Goal: Task Accomplishment & Management: Use online tool/utility

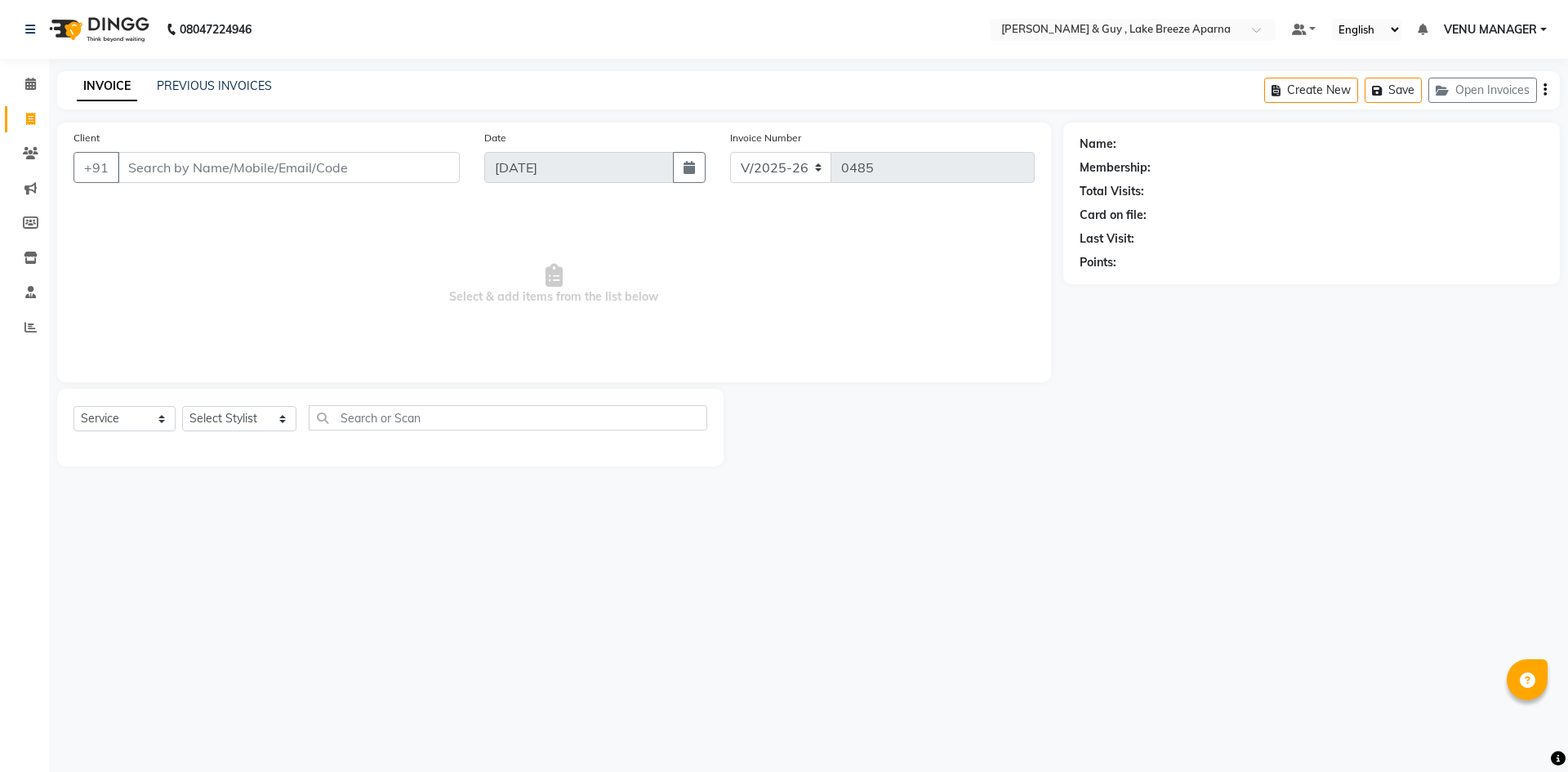
select select "8690"
select select "service"
select select "8690"
select select "service"
click at [247, 84] on link "PREVIOUS INVOICES" at bounding box center [214, 85] width 115 height 15
